Goal: Task Accomplishment & Management: Manage account settings

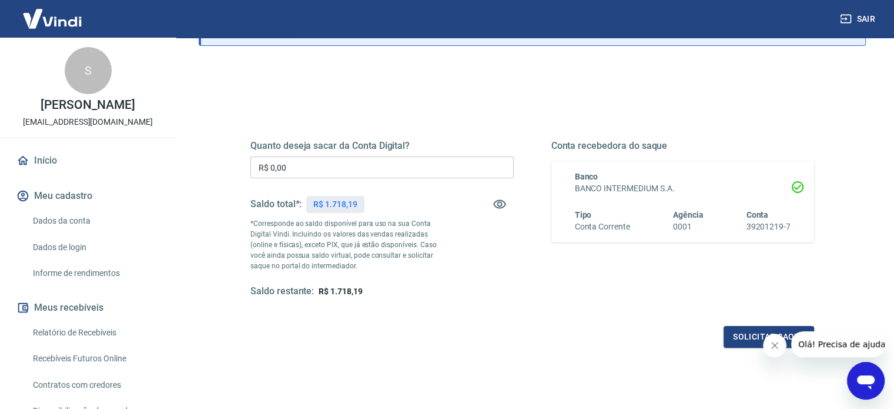
scroll to position [118, 0]
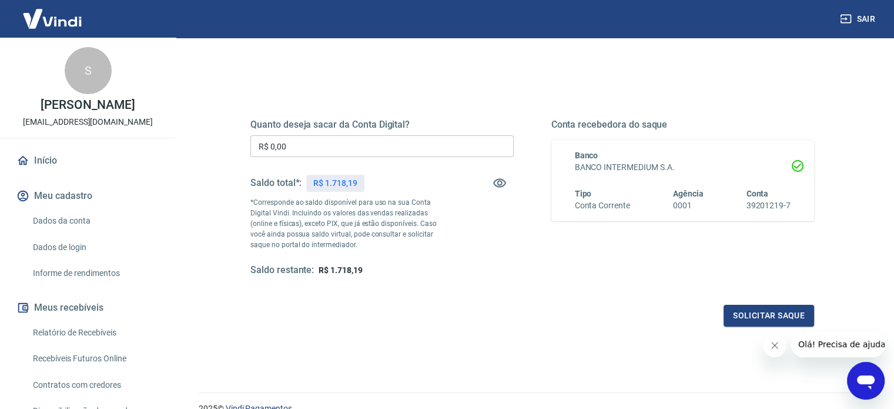
click at [344, 152] on input "R$ 0,00" at bounding box center [381, 146] width 263 height 22
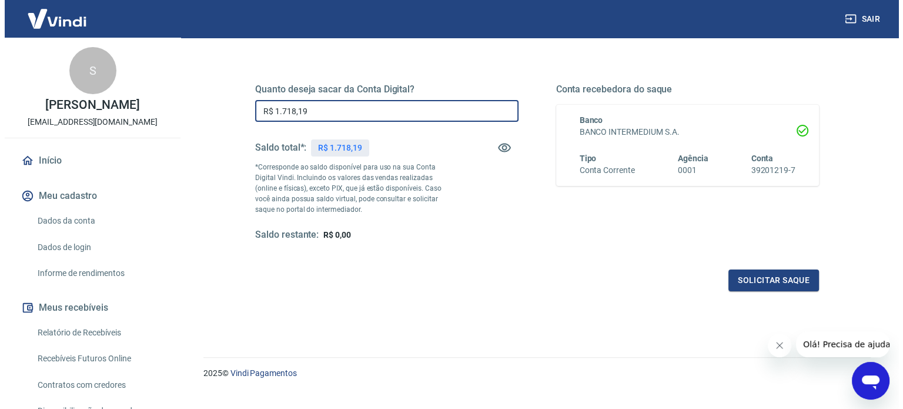
scroll to position [172, 0]
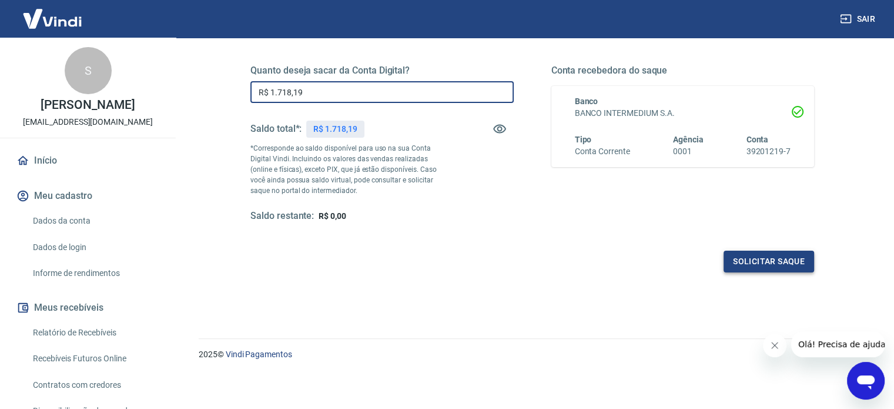
type input "R$ 1.718,19"
click at [790, 256] on button "Solicitar saque" at bounding box center [769, 261] width 91 height 22
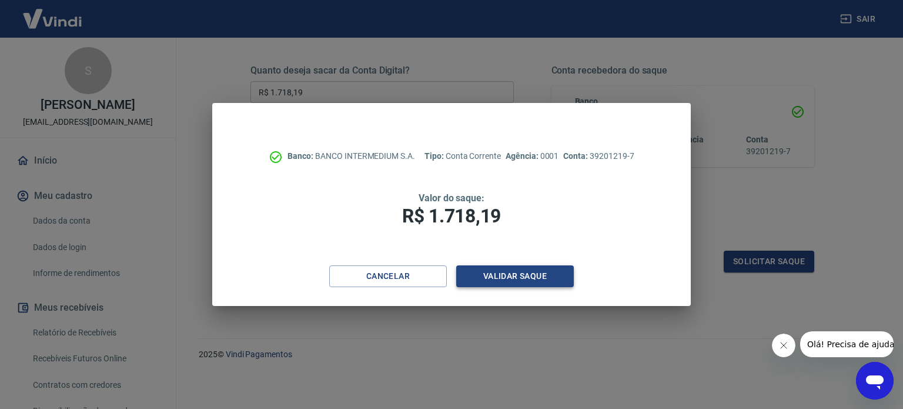
click at [557, 275] on button "Validar saque" at bounding box center [515, 276] width 118 height 22
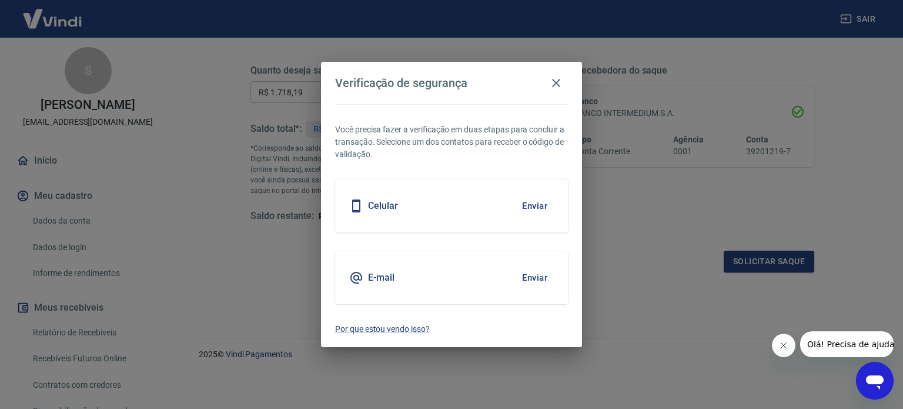
click at [444, 206] on div "Celular Enviar" at bounding box center [451, 205] width 233 height 53
click at [539, 204] on button "Enviar" at bounding box center [535, 205] width 38 height 25
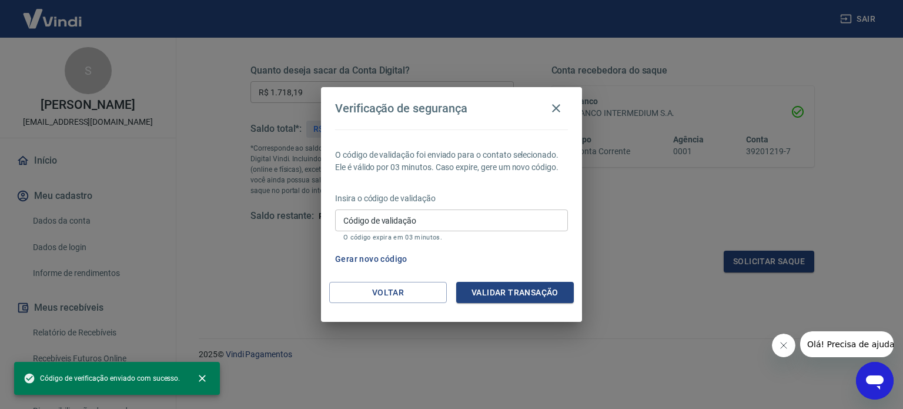
click at [473, 221] on input "Código de validação" at bounding box center [451, 220] width 233 height 22
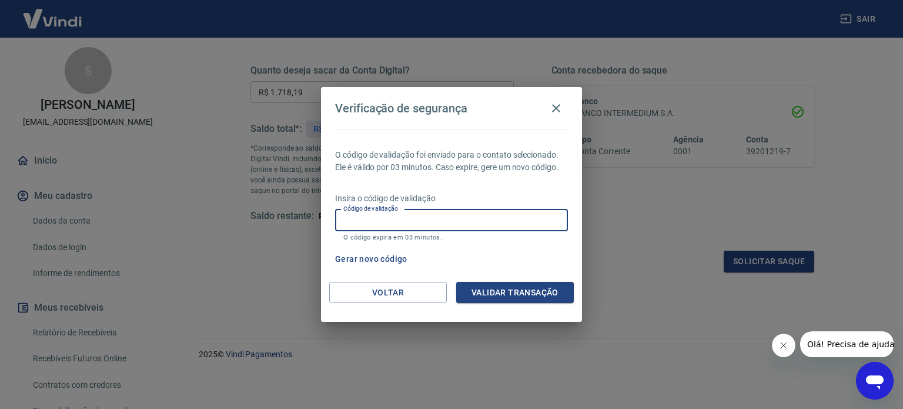
click at [483, 219] on input "Código de validação" at bounding box center [451, 220] width 233 height 22
type input "430668"
click at [514, 296] on button "Validar transação" at bounding box center [515, 293] width 118 height 22
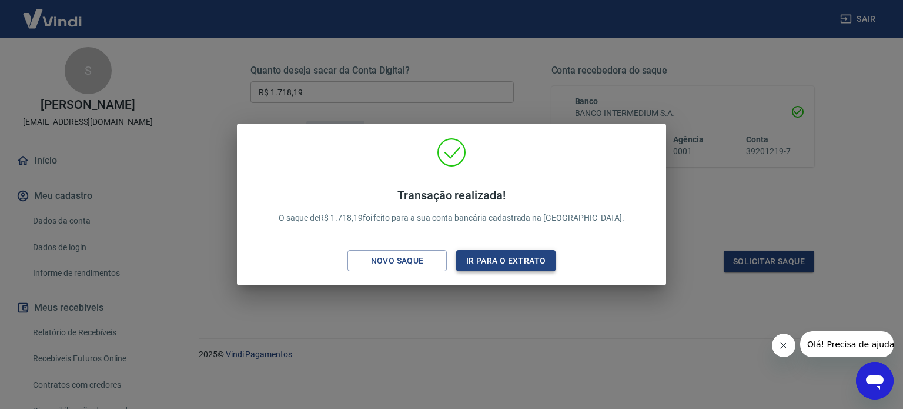
click at [523, 256] on button "Ir para o extrato" at bounding box center [505, 261] width 99 height 22
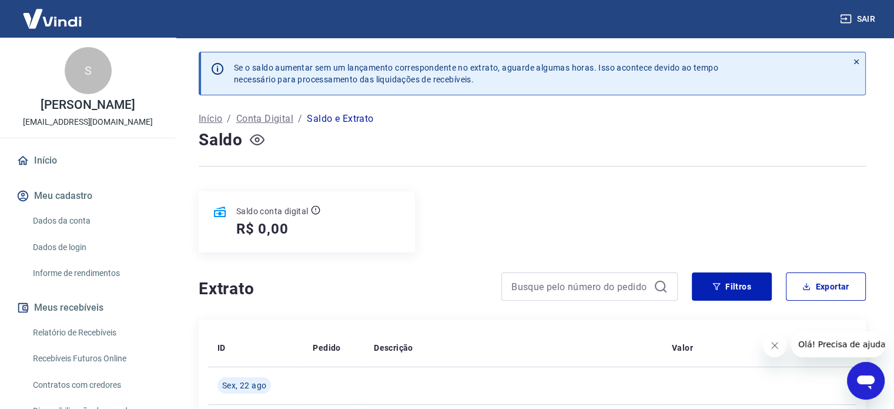
click at [254, 143] on icon "button" at bounding box center [257, 139] width 15 height 11
click at [259, 138] on icon "button" at bounding box center [257, 139] width 15 height 11
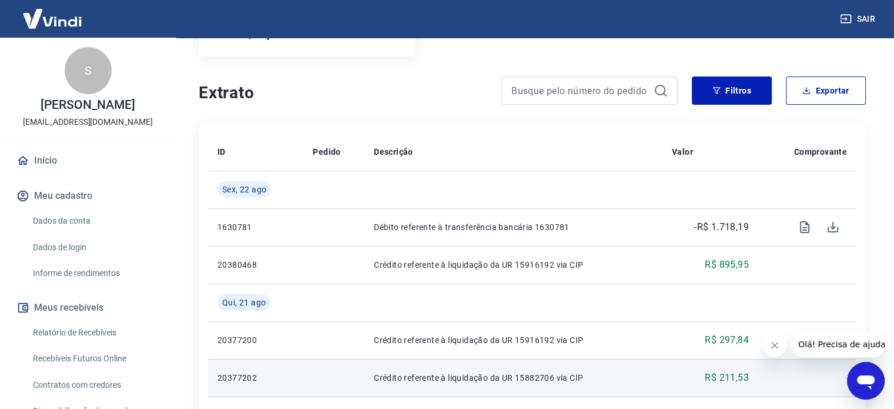
scroll to position [118, 0]
